Goal: Task Accomplishment & Management: Manage account settings

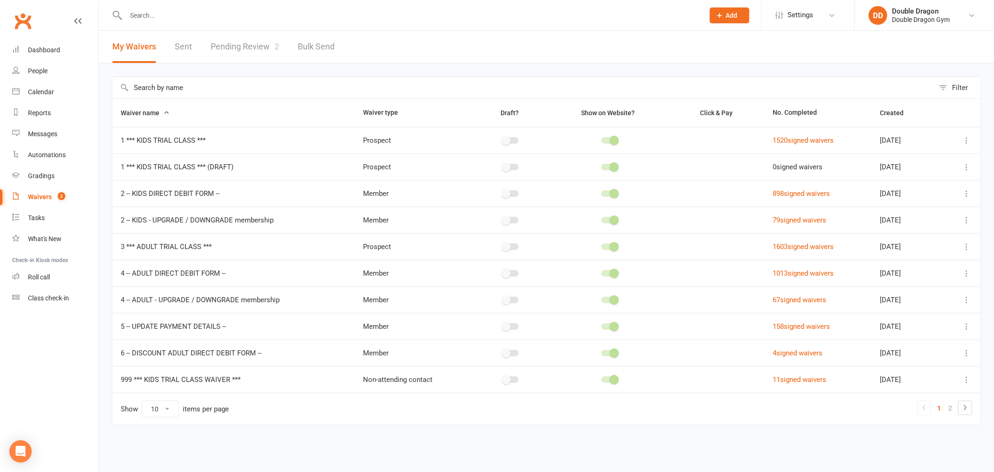
click at [37, 198] on div "Waivers" at bounding box center [40, 196] width 24 height 7
click at [244, 44] on link "Pending Review 2" at bounding box center [245, 47] width 68 height 32
select select "100"
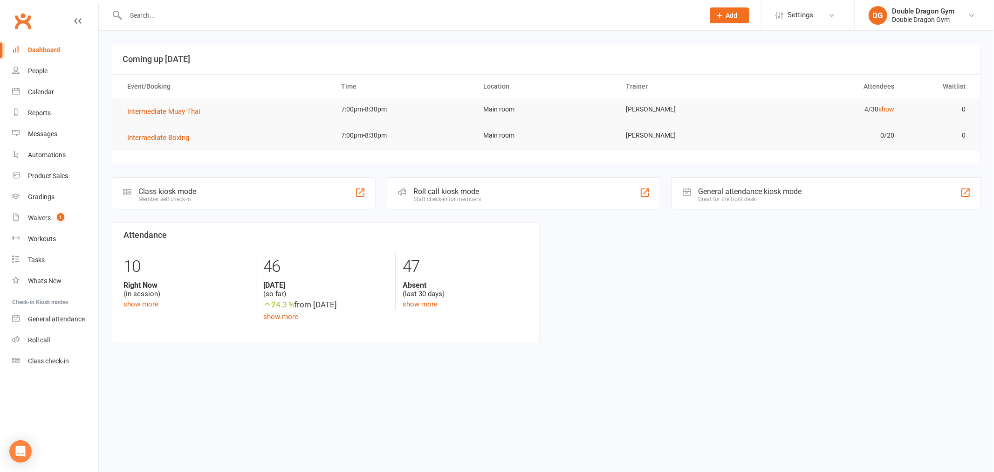
click at [296, 20] on input "text" at bounding box center [410, 15] width 575 height 13
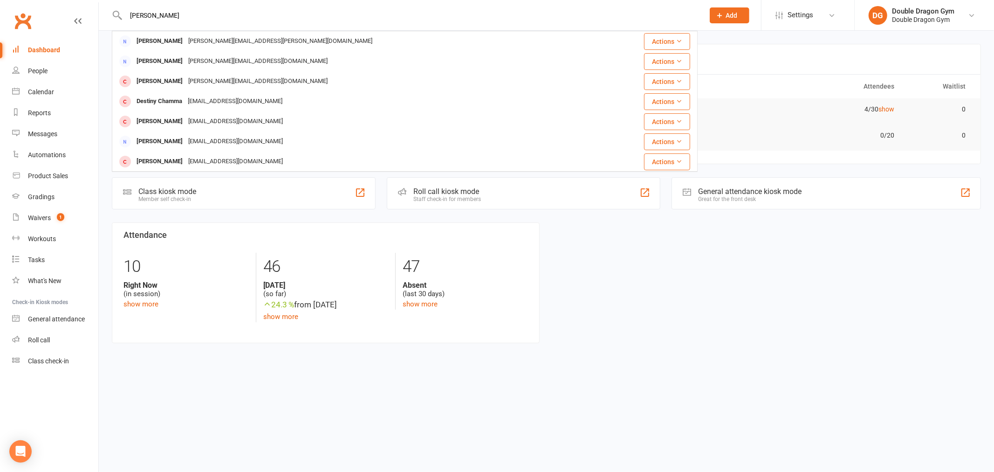
drag, startPoint x: 149, startPoint y: 11, endPoint x: 123, endPoint y: 15, distance: 27.0
click at [123, 15] on div "donny char Donna Isaacs Donna.l.isaacs@gmail.com Actions Donna Empson donna.emp…" at bounding box center [405, 15] width 586 height 30
click at [188, 16] on input "char" at bounding box center [410, 15] width 575 height 13
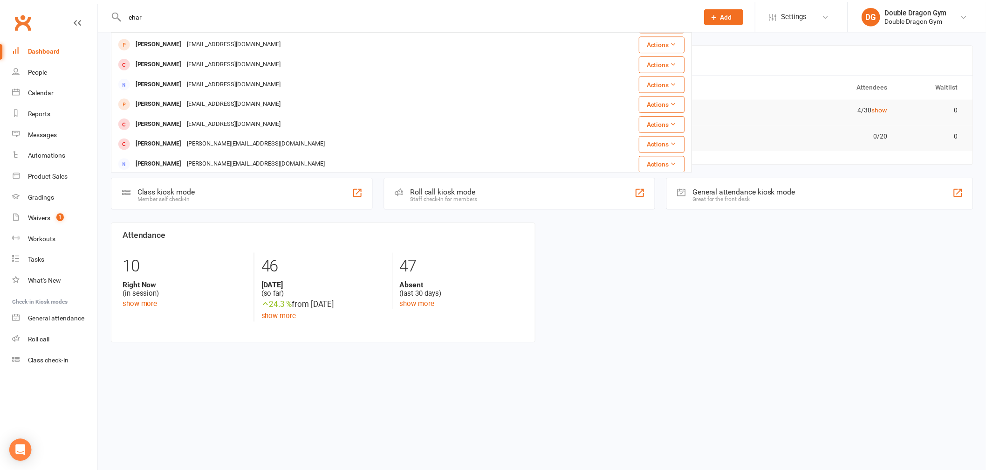
scroll to position [207, 0]
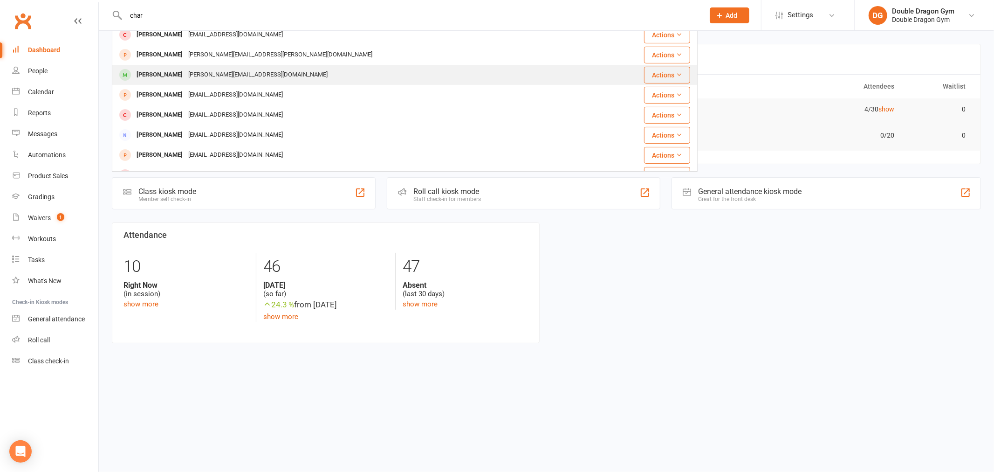
type input "char"
click at [199, 75] on div "Dan.charlwood6636@gmail.com" at bounding box center [257, 75] width 145 height 14
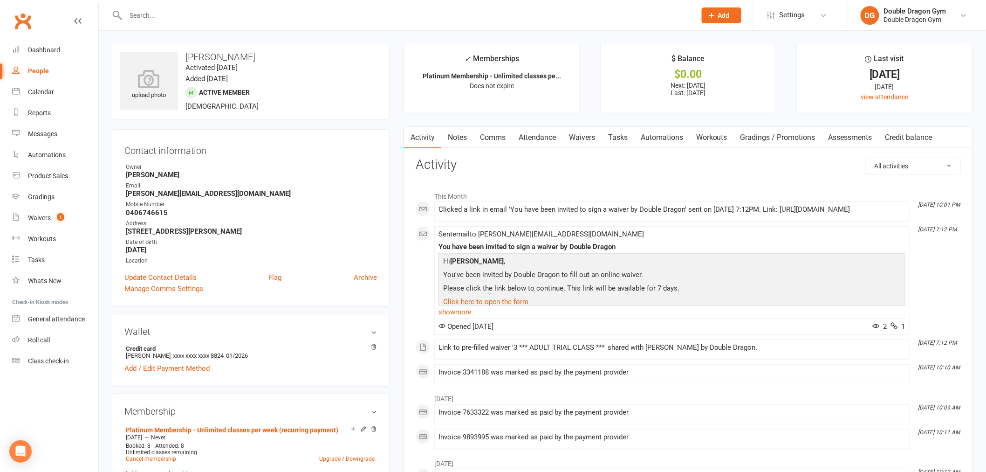
click at [588, 138] on link "Waivers" at bounding box center [581, 137] width 39 height 21
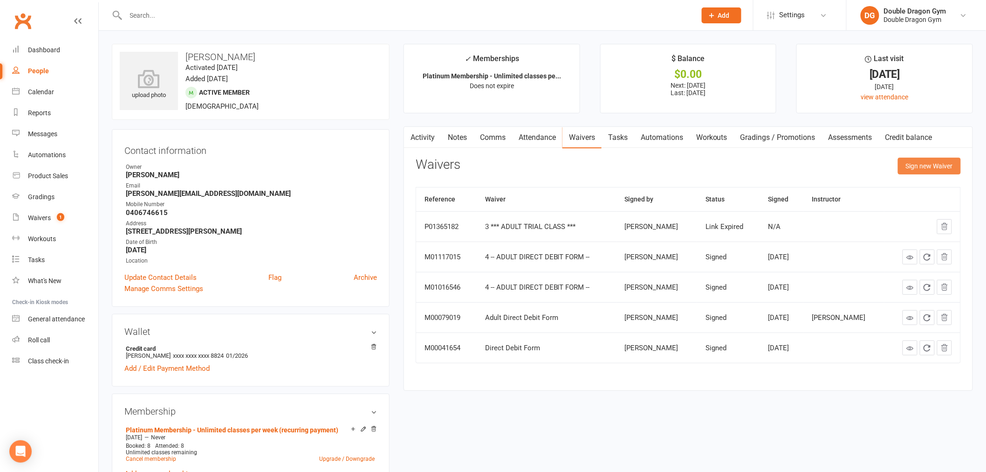
click at [934, 162] on button "Sign new Waiver" at bounding box center [929, 165] width 63 height 17
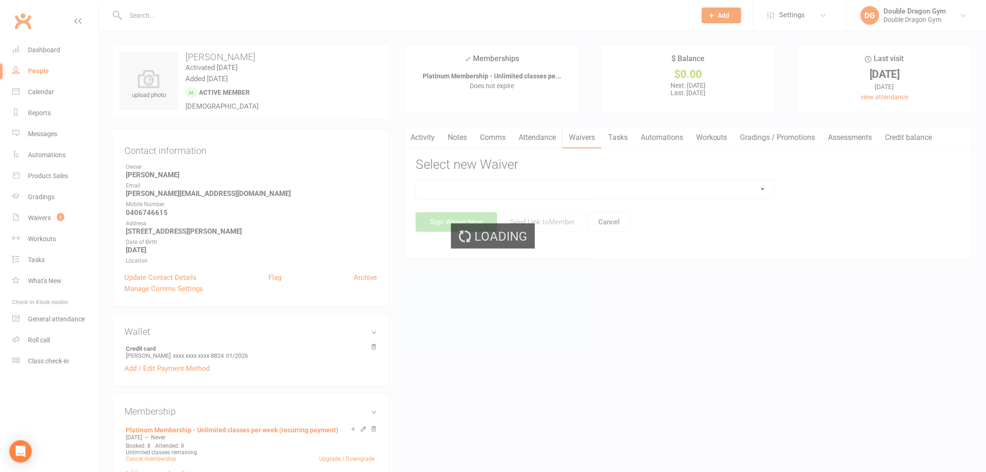
click at [644, 186] on div "Loading" at bounding box center [493, 236] width 986 height 472
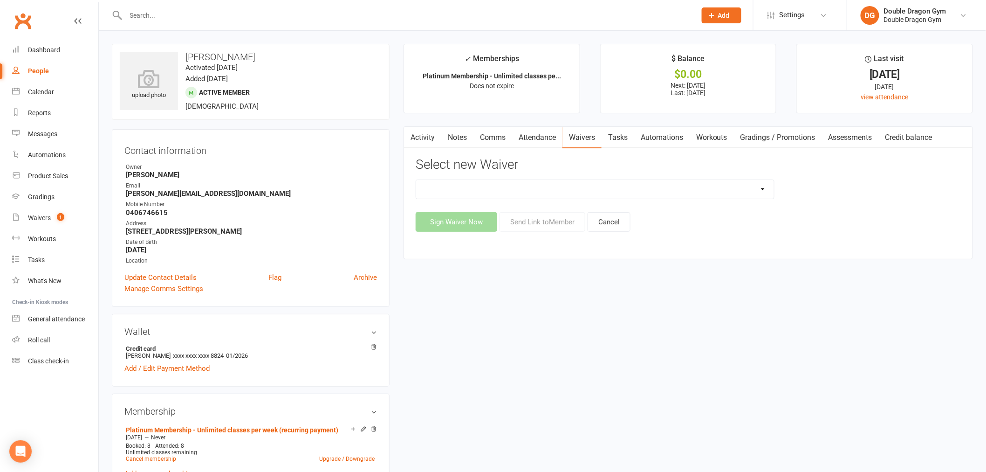
click at [728, 192] on select "1 *** KIDS TRIAL CLASS *** 1 *** KIDS TRIAL CLASS *** (DRAFT) 2 -- KIDS DIRECT …" at bounding box center [595, 189] width 358 height 19
select select "1920"
click at [416, 180] on select "1 *** KIDS TRIAL CLASS *** 1 *** KIDS TRIAL CLASS *** (DRAFT) 2 -- KIDS DIRECT …" at bounding box center [595, 189] width 358 height 19
click at [562, 222] on button "Send Link to Member" at bounding box center [543, 222] width 86 height 20
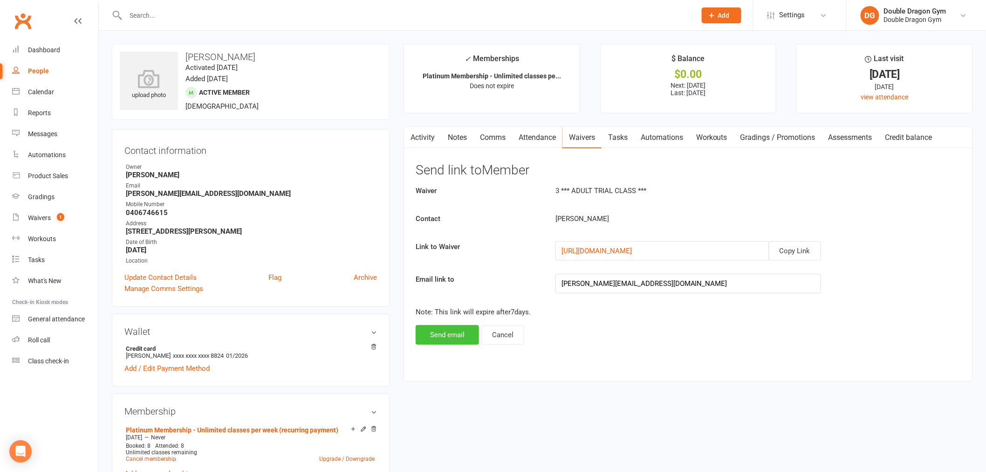
click at [462, 337] on button "Send email" at bounding box center [447, 335] width 63 height 20
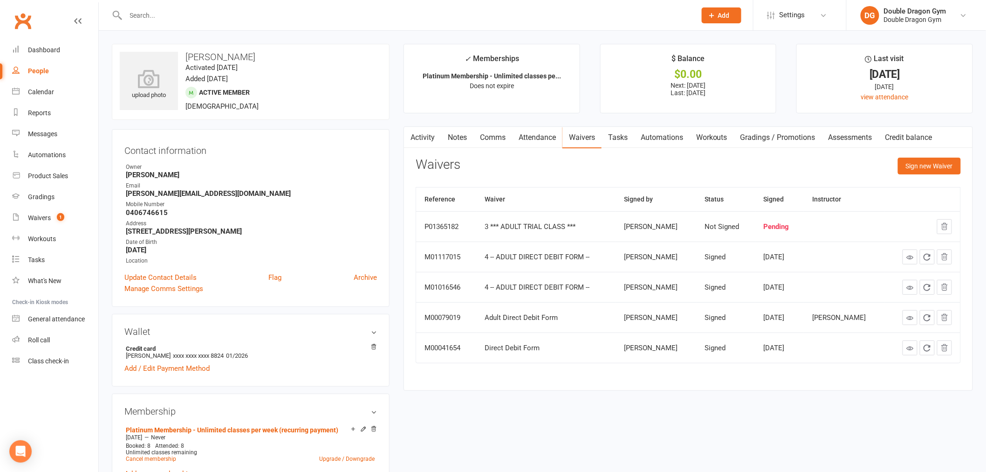
click at [253, 13] on input "text" at bounding box center [406, 15] width 567 height 13
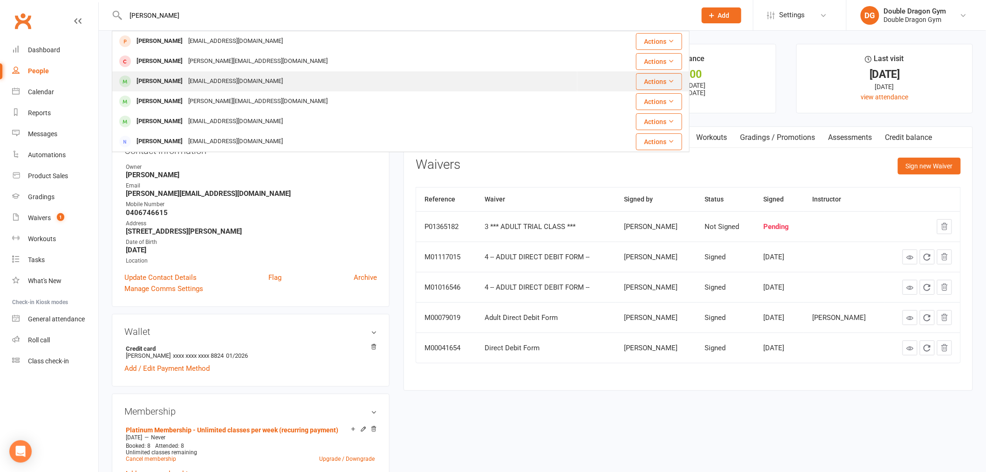
type input "ahmed"
click at [221, 86] on div "minilipuu@gmail.com" at bounding box center [235, 82] width 100 height 14
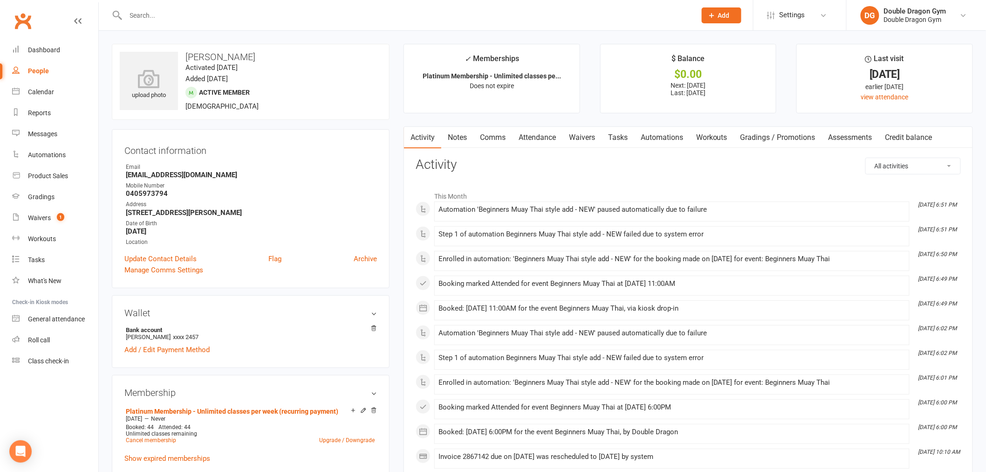
click at [591, 141] on link "Waivers" at bounding box center [581, 137] width 39 height 21
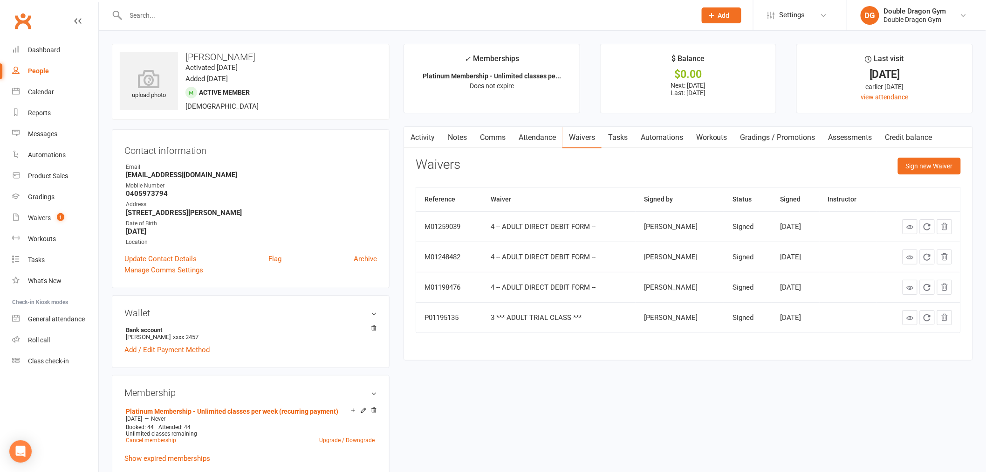
click at [487, 137] on link "Comms" at bounding box center [492, 137] width 39 height 21
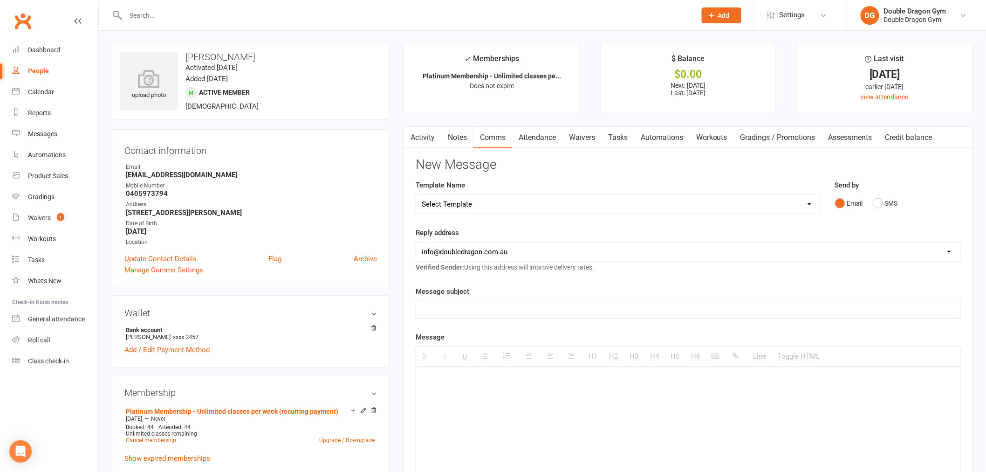
click at [599, 137] on link "Waivers" at bounding box center [581, 137] width 39 height 21
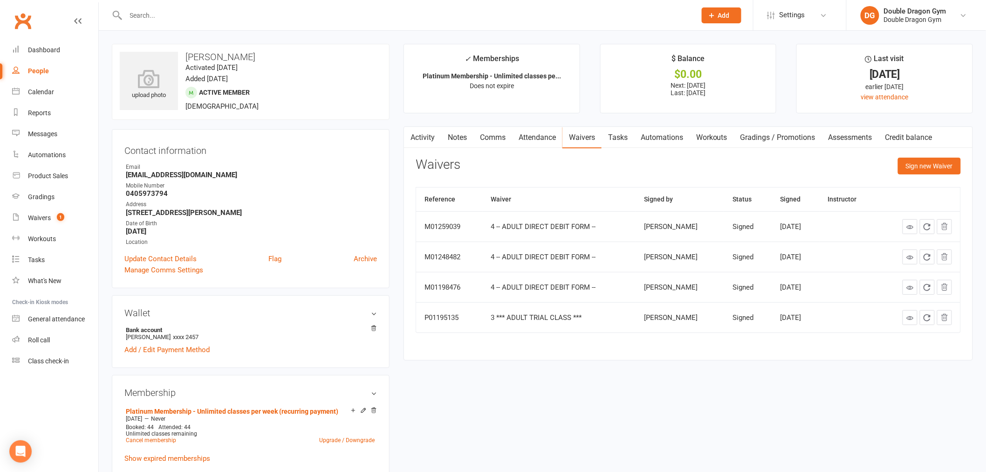
click at [435, 140] on link "Activity" at bounding box center [422, 137] width 37 height 21
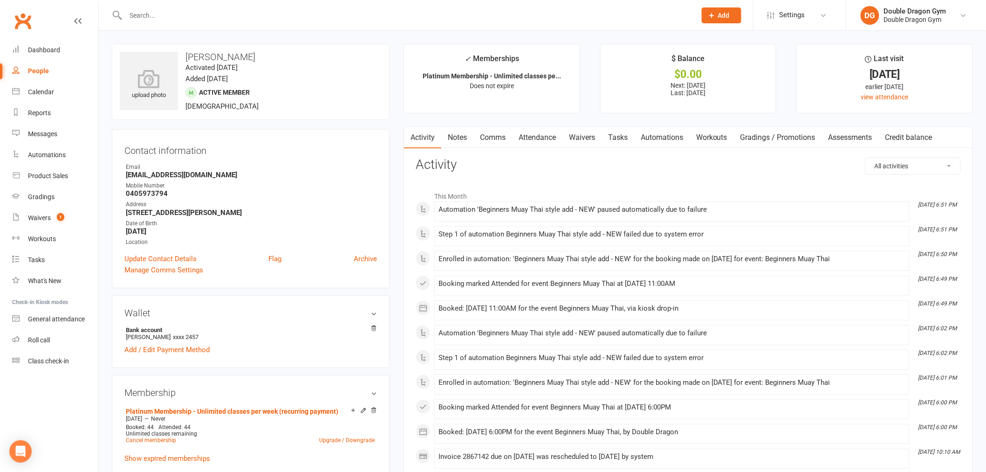
click at [462, 139] on link "Notes" at bounding box center [457, 137] width 32 height 21
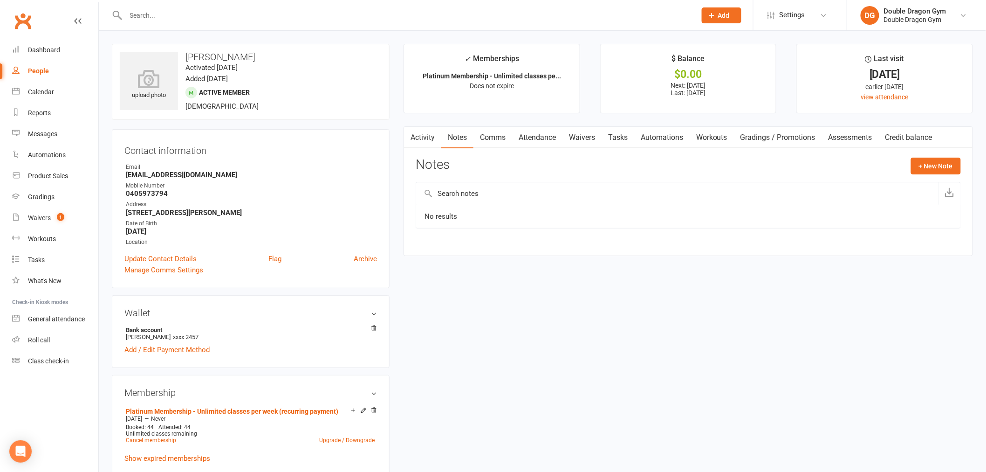
click at [500, 136] on link "Comms" at bounding box center [492, 137] width 39 height 21
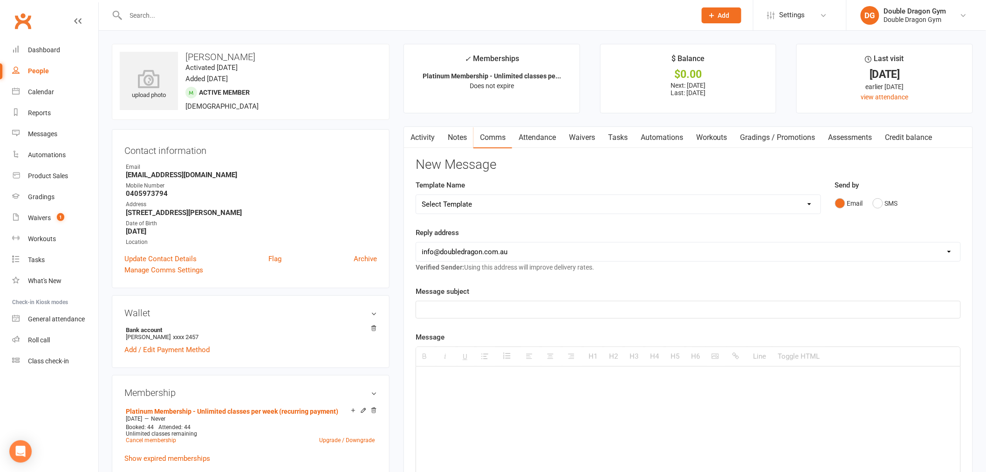
click at [519, 141] on link "Attendance" at bounding box center [537, 137] width 50 height 21
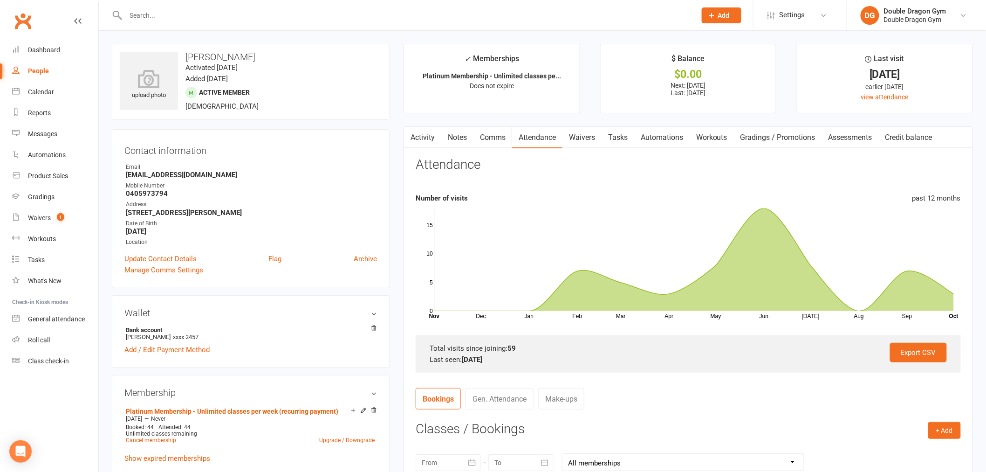
click at [581, 140] on link "Waivers" at bounding box center [581, 137] width 39 height 21
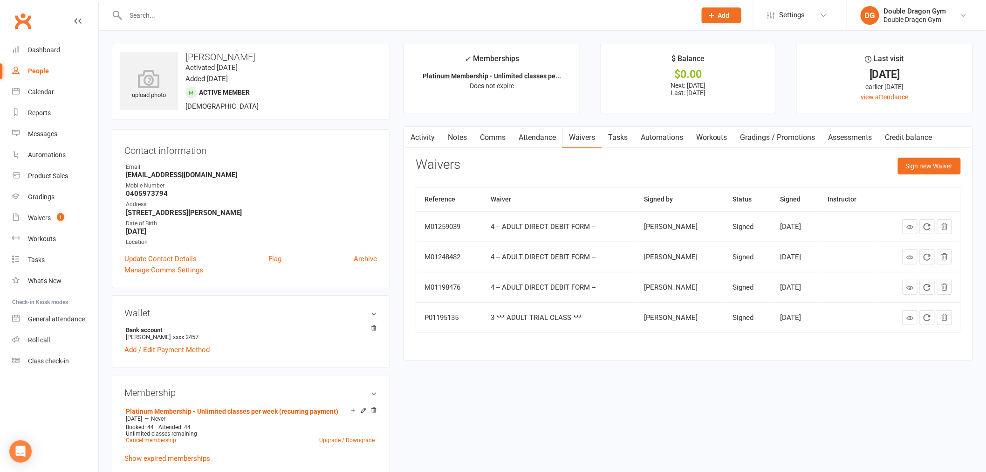
click at [620, 142] on link "Tasks" at bounding box center [618, 137] width 33 height 21
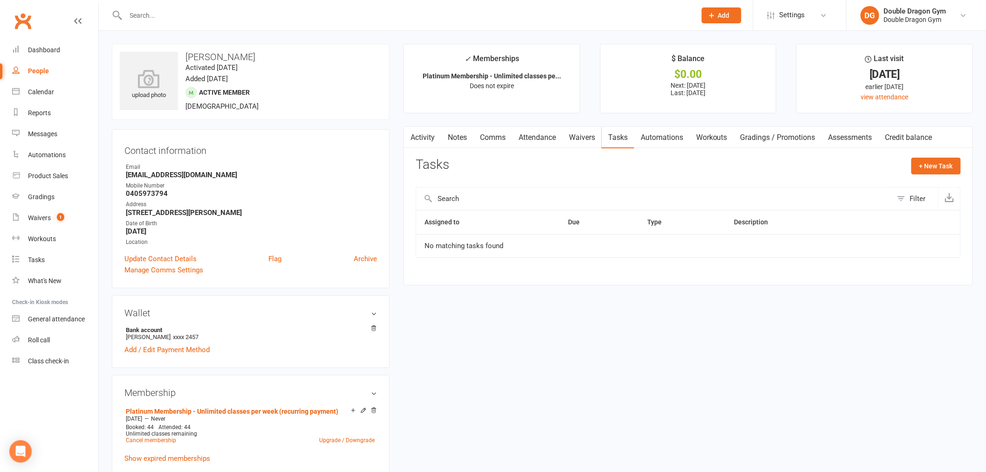
click at [663, 138] on link "Automations" at bounding box center [661, 137] width 55 height 21
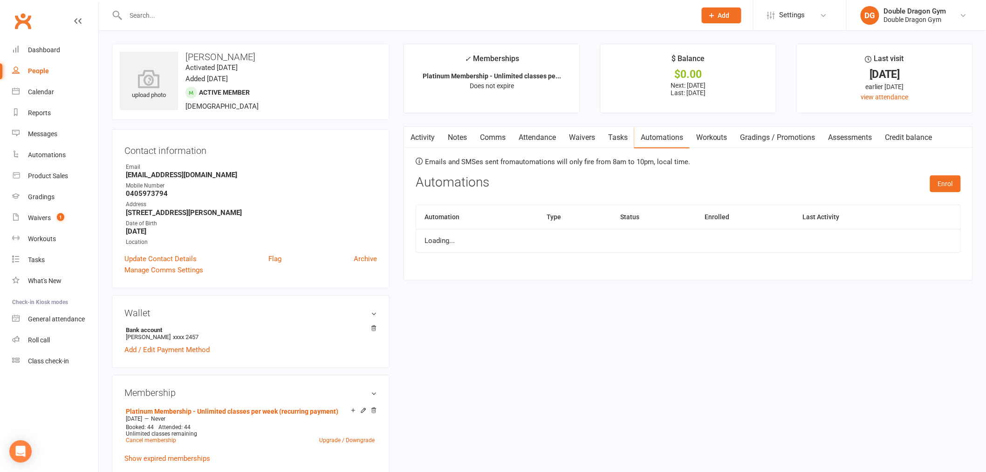
click at [721, 140] on link "Workouts" at bounding box center [712, 137] width 44 height 21
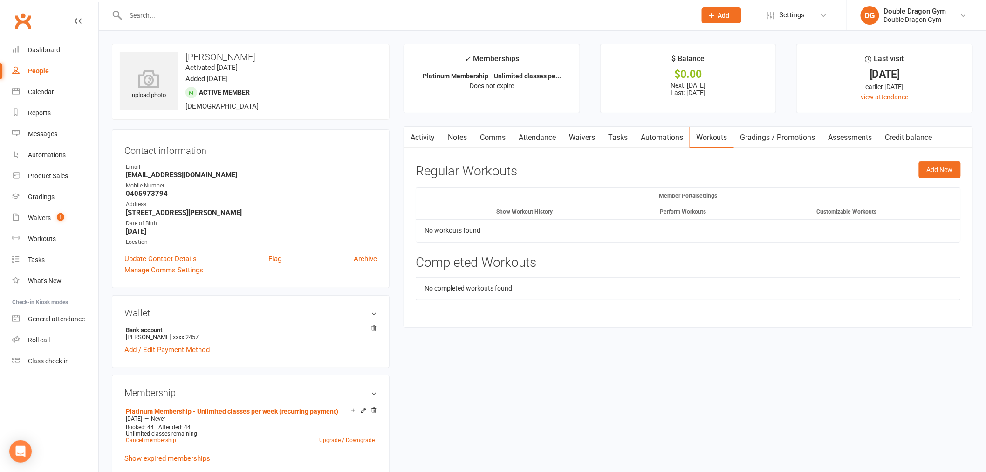
click at [913, 138] on link "Credit balance" at bounding box center [909, 137] width 60 height 21
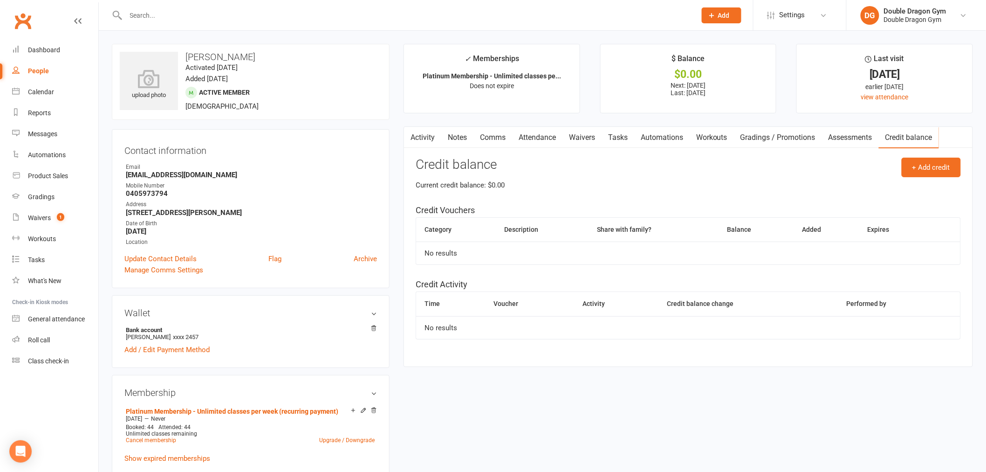
click at [860, 138] on link "Assessments" at bounding box center [850, 137] width 57 height 21
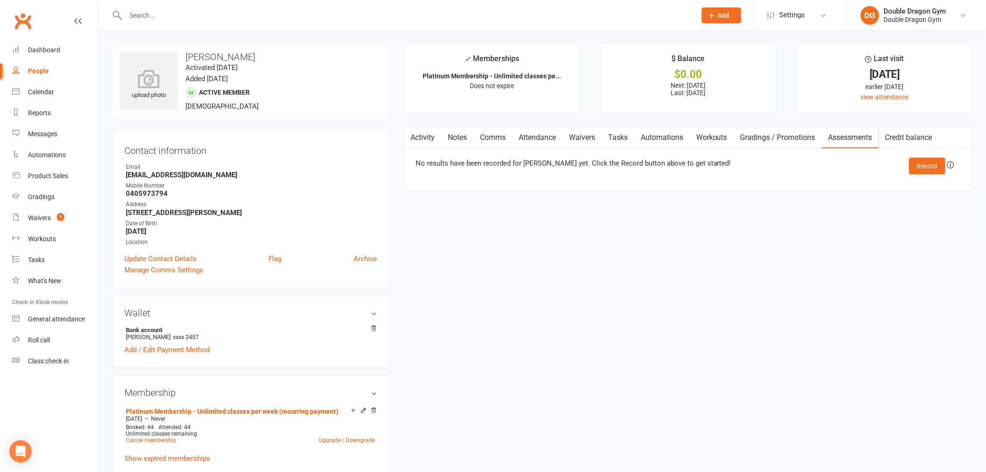
click at [801, 140] on link "Gradings / Promotions" at bounding box center [778, 137] width 88 height 21
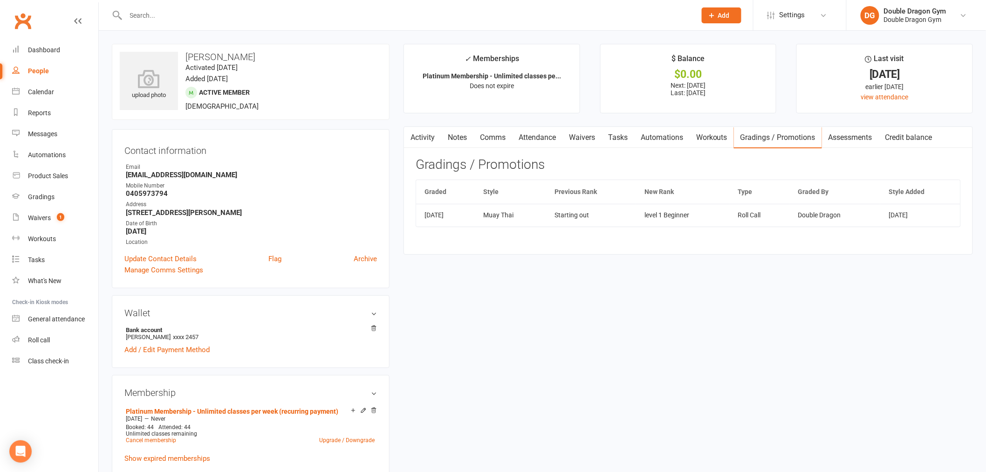
click at [716, 141] on link "Workouts" at bounding box center [712, 137] width 44 height 21
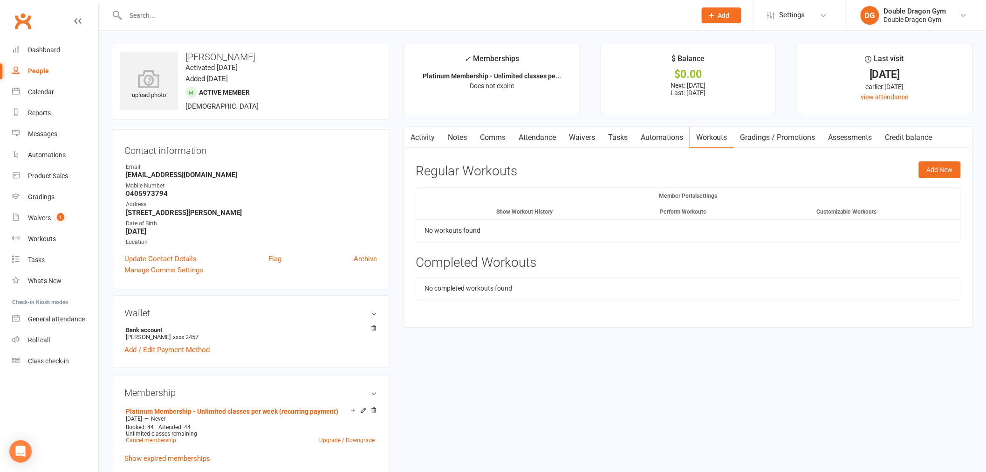
click at [659, 141] on link "Automations" at bounding box center [661, 137] width 55 height 21
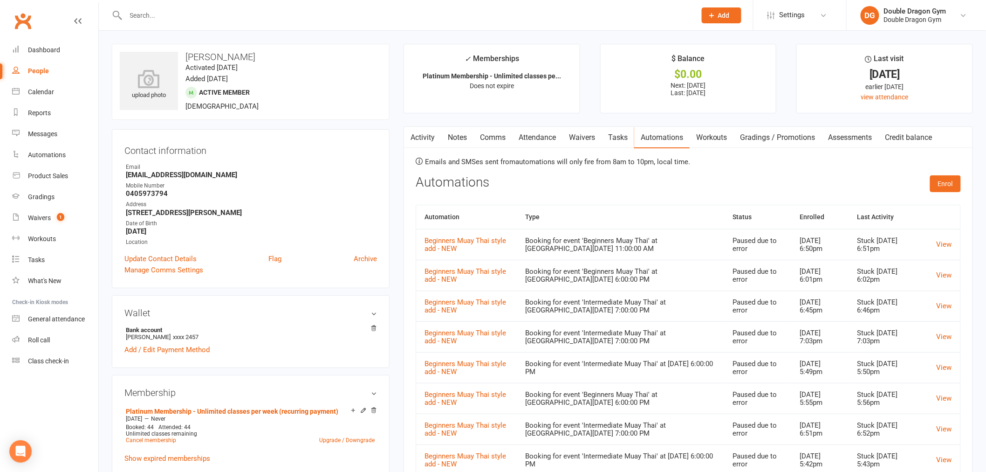
click at [620, 136] on link "Tasks" at bounding box center [618, 137] width 33 height 21
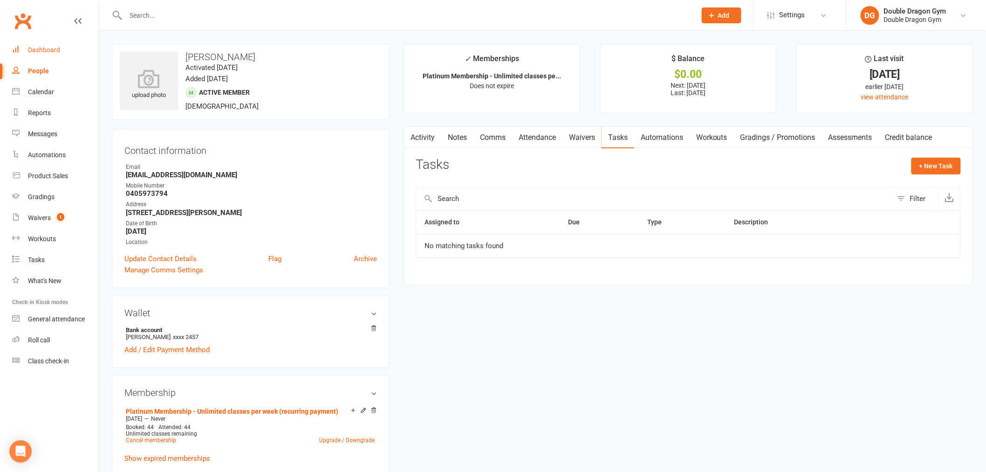
click at [52, 58] on link "Dashboard" at bounding box center [55, 50] width 86 height 21
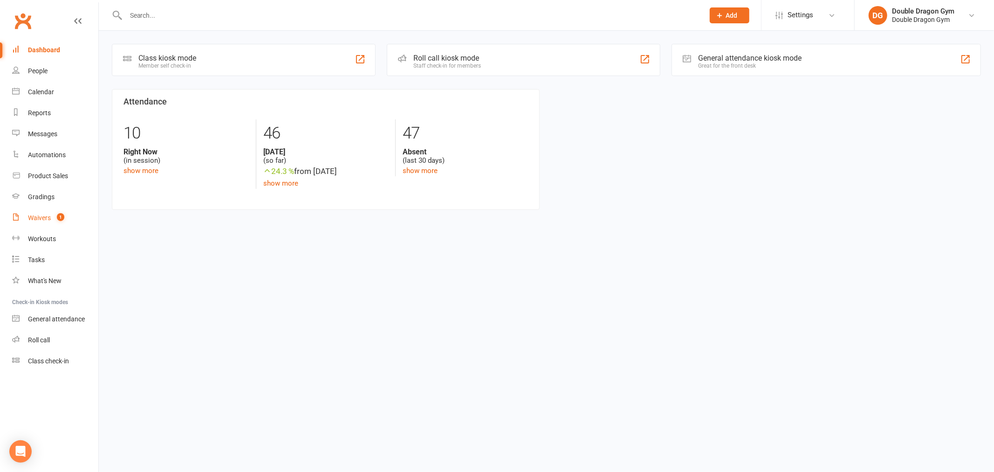
click at [64, 216] on link "Waivers 1" at bounding box center [55, 217] width 86 height 21
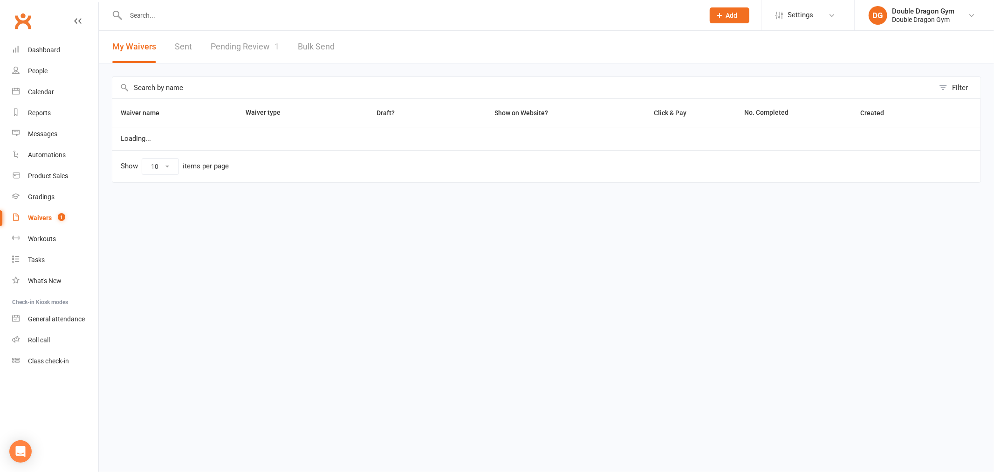
click at [271, 52] on link "Pending Review 1" at bounding box center [245, 47] width 68 height 32
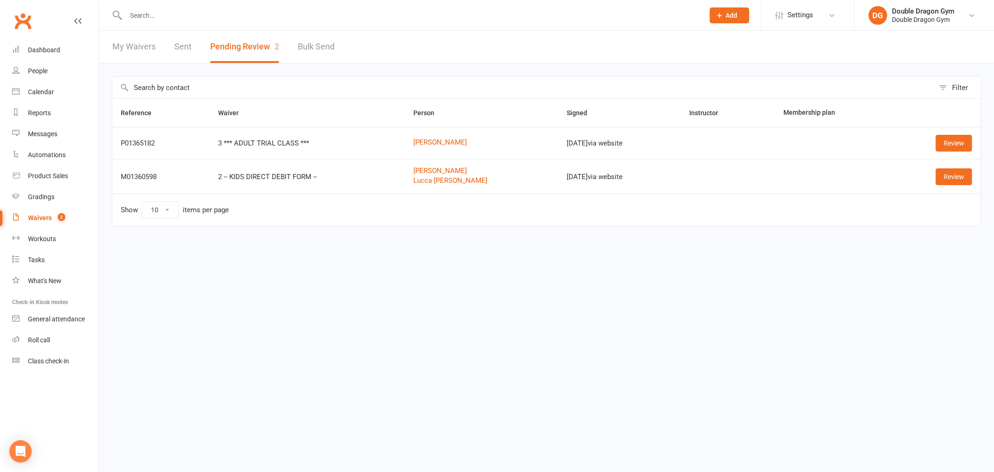
click at [218, 265] on html "Prospect Member Non-attending contact Class / event Appointment Grading event T…" at bounding box center [497, 132] width 994 height 265
click at [412, 265] on html "Prospect Member Non-attending contact Class / event Appointment Grading event T…" at bounding box center [497, 132] width 994 height 265
